Goal: Information Seeking & Learning: Learn about a topic

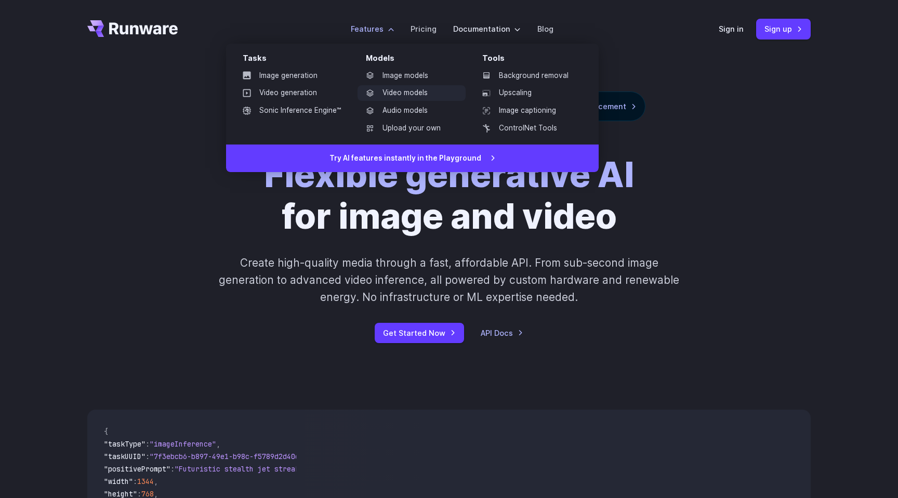
click at [396, 89] on link "Video models" at bounding box center [411, 93] width 108 height 16
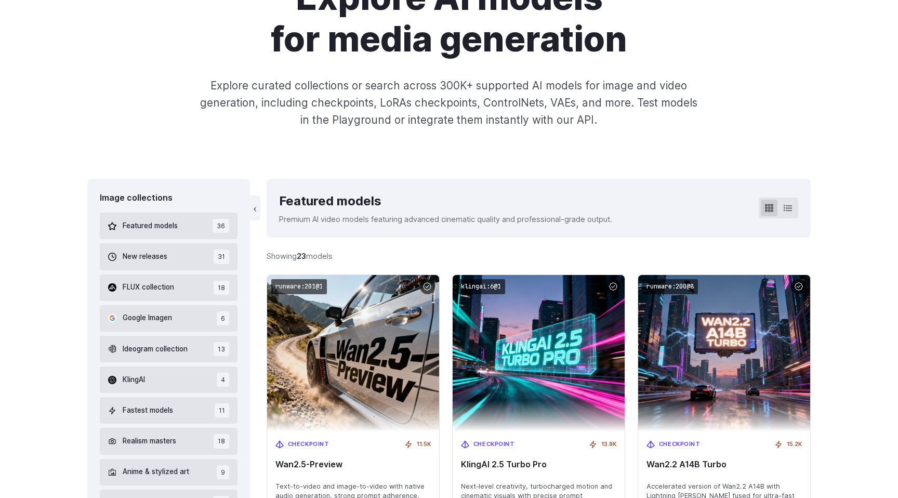
scroll to position [132, 0]
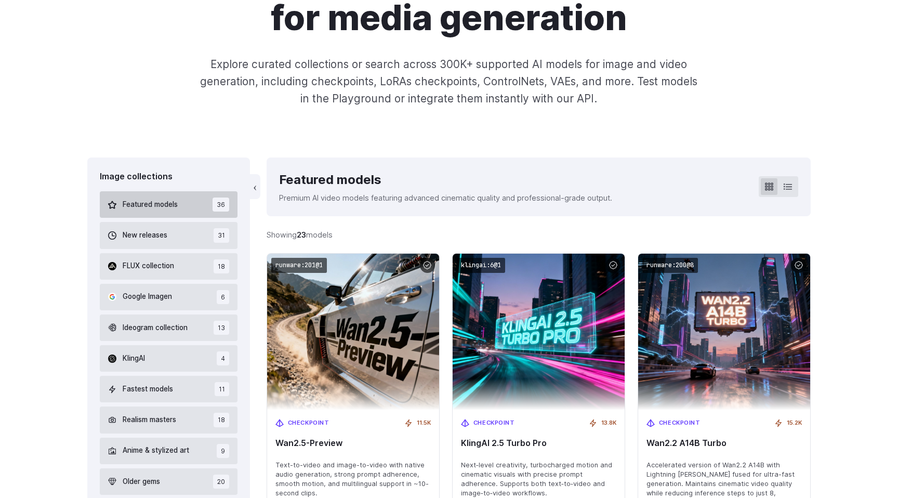
click at [154, 204] on span "Featured models" at bounding box center [150, 204] width 55 height 11
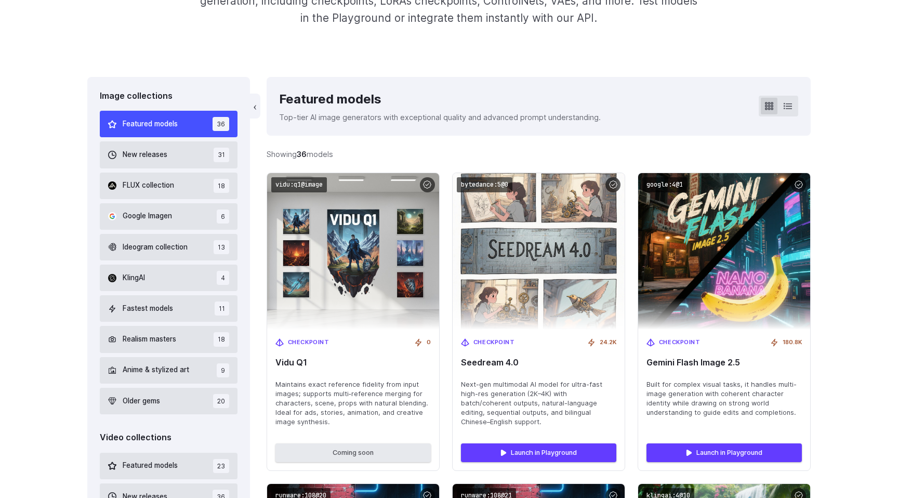
scroll to position [243, 0]
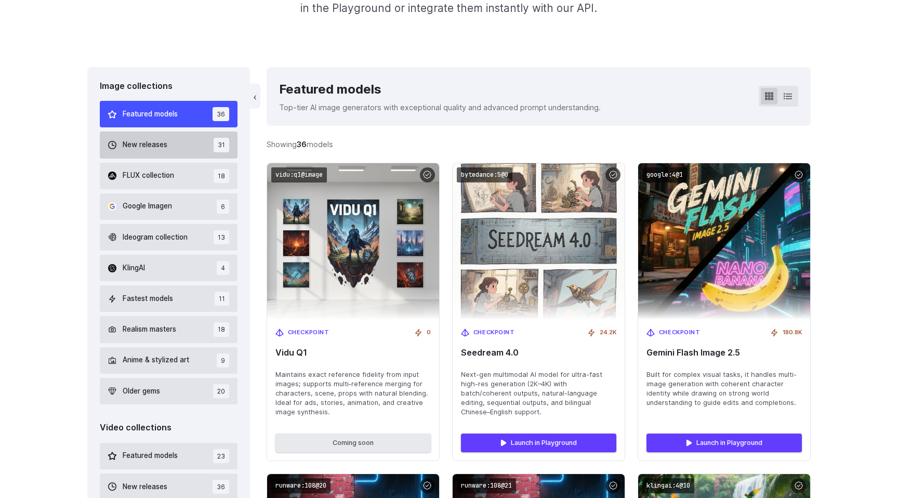
click at [157, 153] on button "New releases 31" at bounding box center [169, 144] width 138 height 26
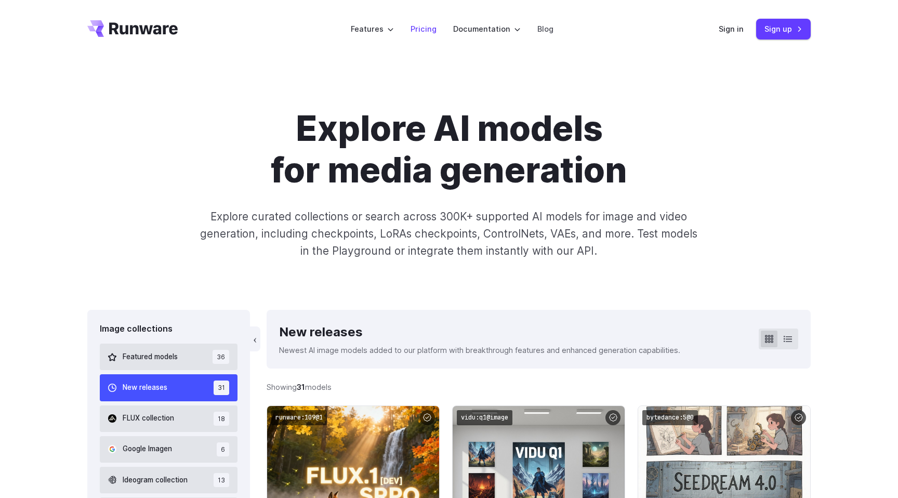
click at [422, 29] on link "Pricing" at bounding box center [423, 29] width 26 height 12
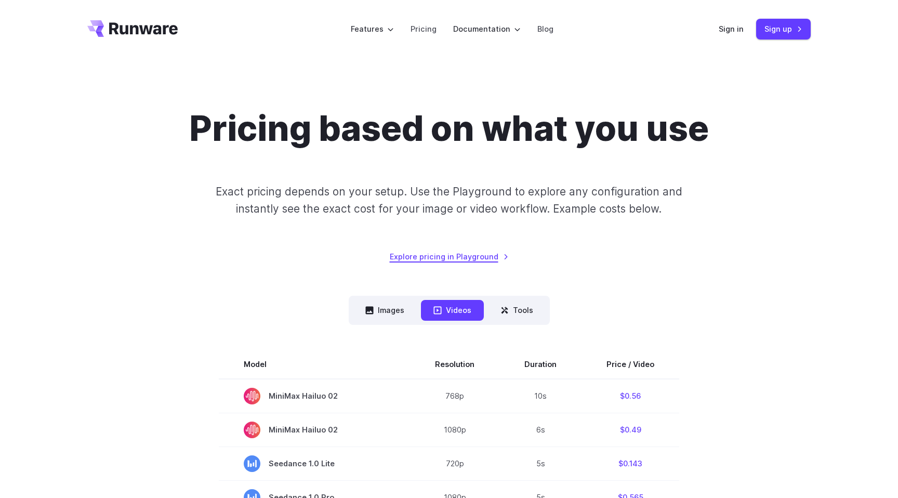
click at [430, 255] on link "Explore pricing in Playground" at bounding box center [449, 256] width 119 height 12
click at [125, 43] on header "Features Tasks Image generation Video generation Sonic Inference Engine™ Models…" at bounding box center [449, 29] width 748 height 58
click at [125, 33] on icon "Go to /" at bounding box center [143, 28] width 69 height 12
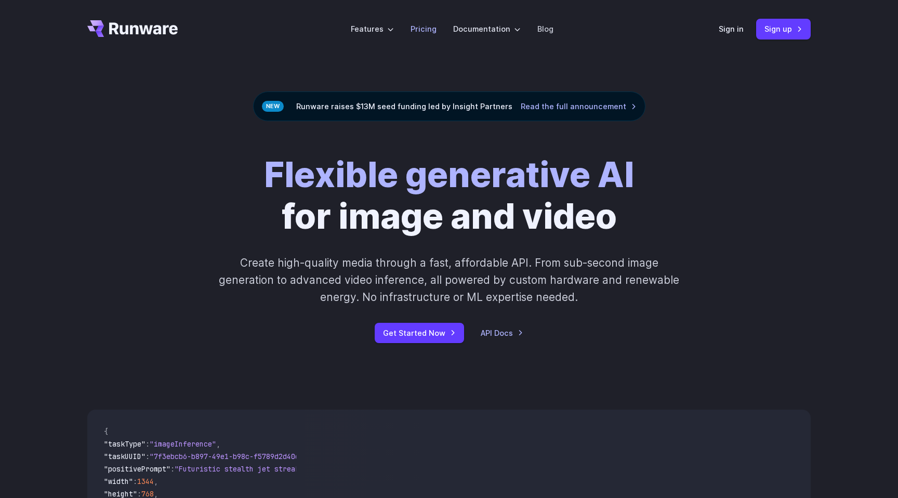
click at [423, 32] on link "Pricing" at bounding box center [423, 29] width 26 height 12
